Goal: Navigation & Orientation: Find specific page/section

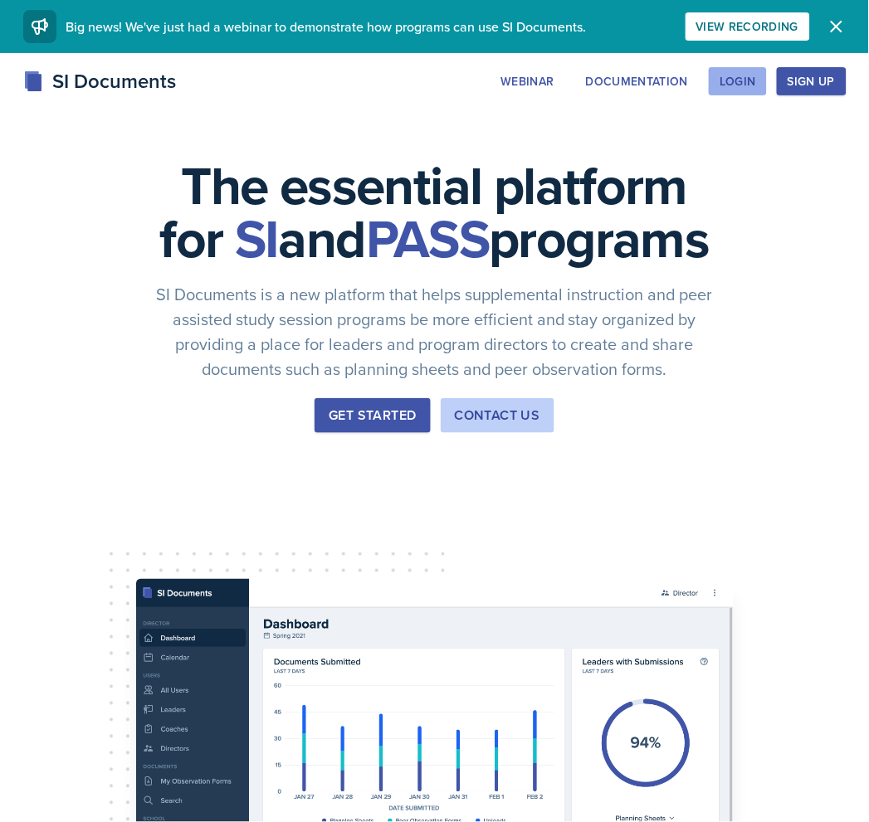
click at [743, 93] on button "Login" at bounding box center [738, 81] width 58 height 28
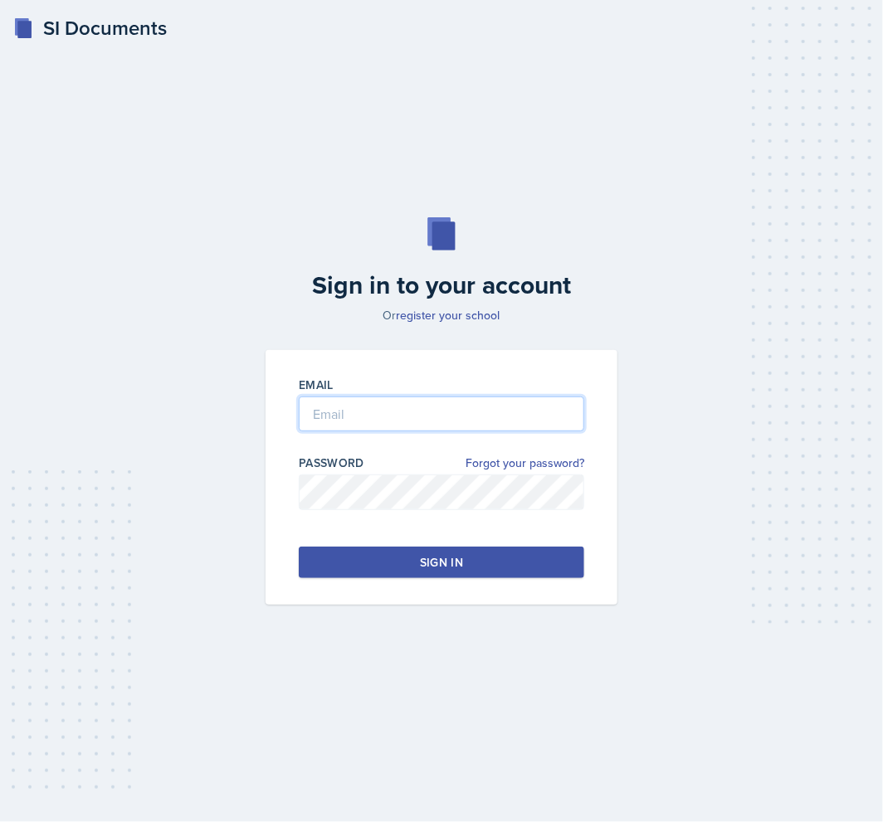
type input "[EMAIL_ADDRESS][DOMAIN_NAME]"
click at [511, 563] on button "Sign in" at bounding box center [441, 563] width 285 height 32
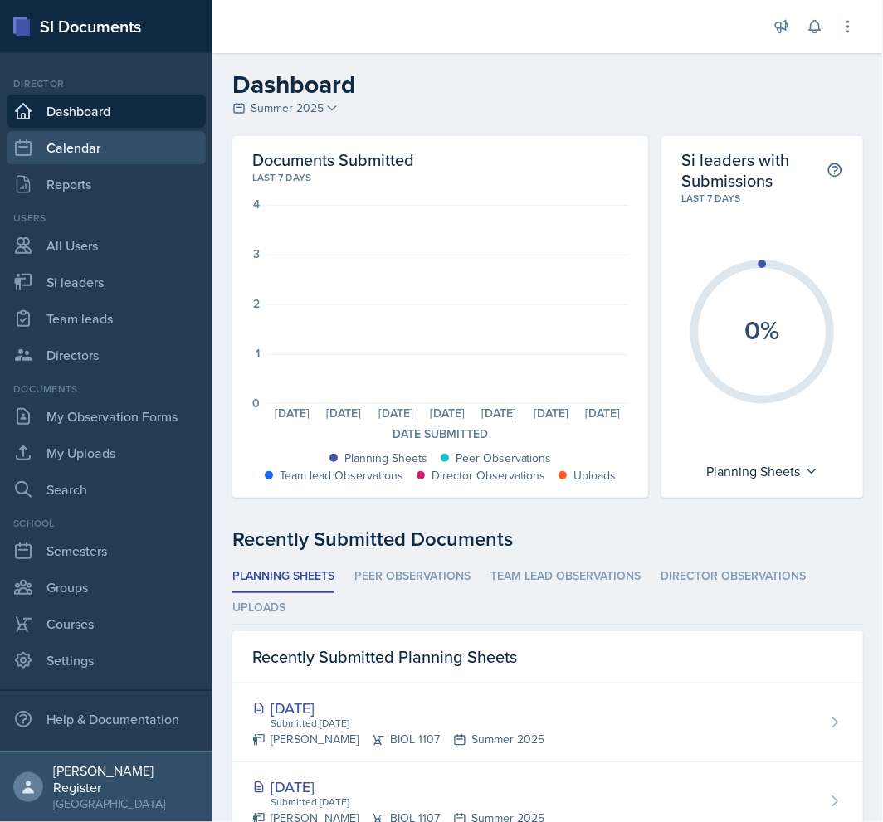
click at [125, 155] on link "Calendar" at bounding box center [106, 147] width 199 height 33
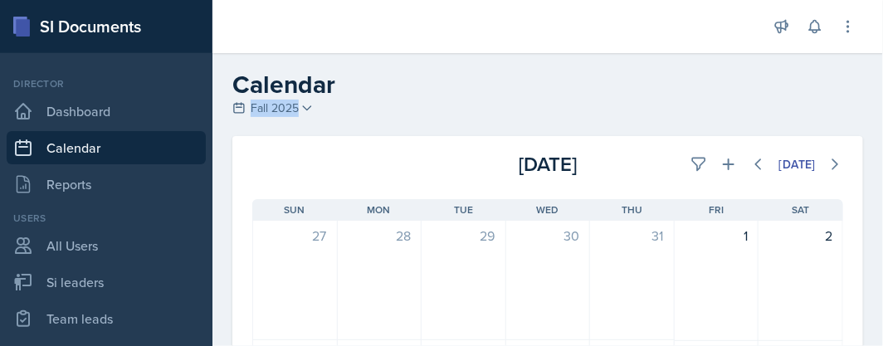
drag, startPoint x: 492, startPoint y: 91, endPoint x: 501, endPoint y: 103, distance: 14.8
click at [499, 103] on div "Calendar Fall 2025 Fall 2025 Summer 2025 Spring 2025 Fall 2024 Summer 2024 Spri…" at bounding box center [547, 95] width 670 height 50
